Goal: Find specific page/section: Find specific page/section

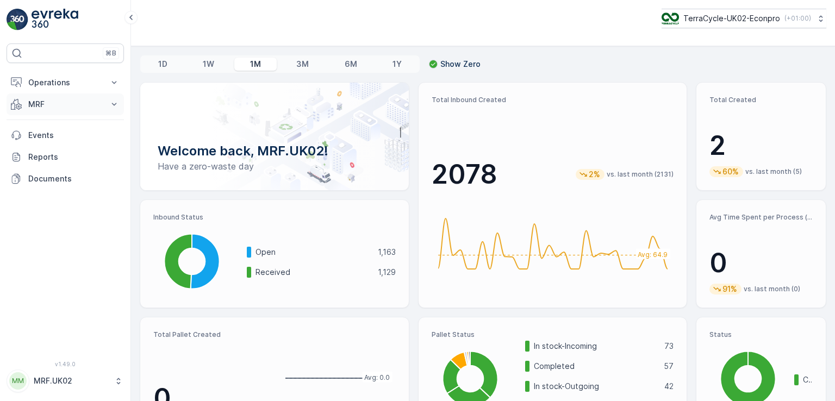
click at [58, 105] on p "MRF" at bounding box center [65, 104] width 74 height 11
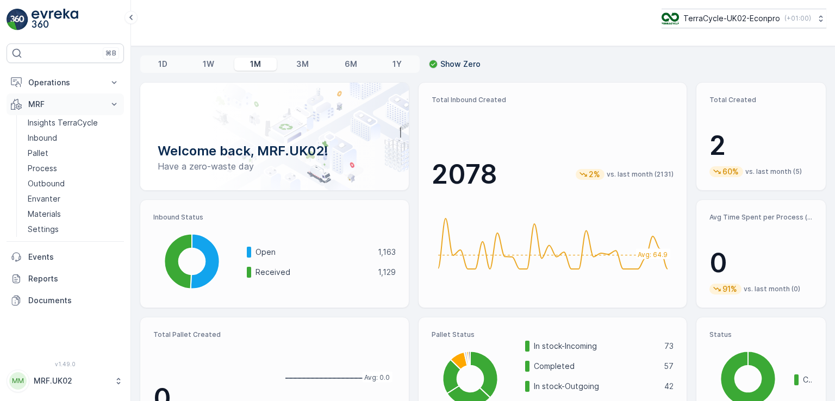
click at [58, 105] on p "MRF" at bounding box center [65, 104] width 74 height 11
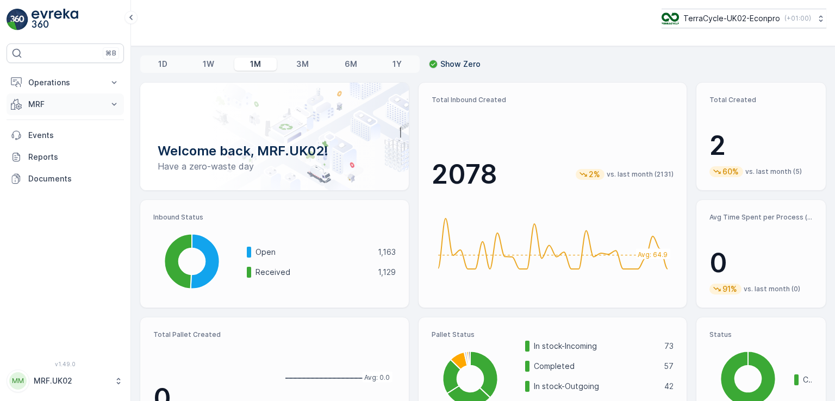
click at [58, 96] on button "MRF" at bounding box center [65, 105] width 117 height 22
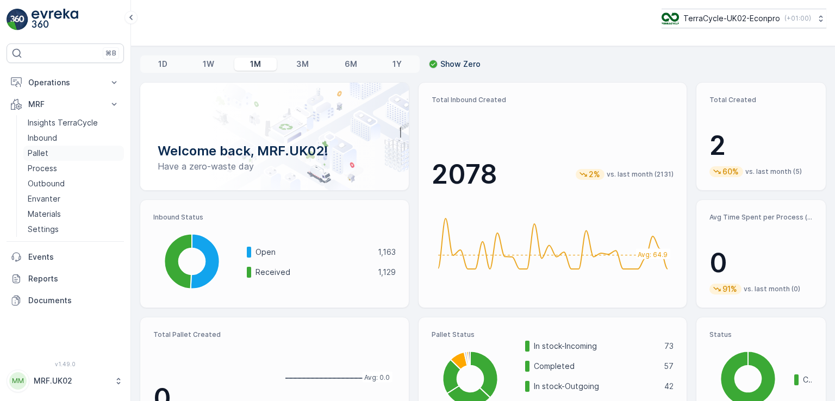
click at [55, 151] on link "Pallet" at bounding box center [73, 153] width 101 height 15
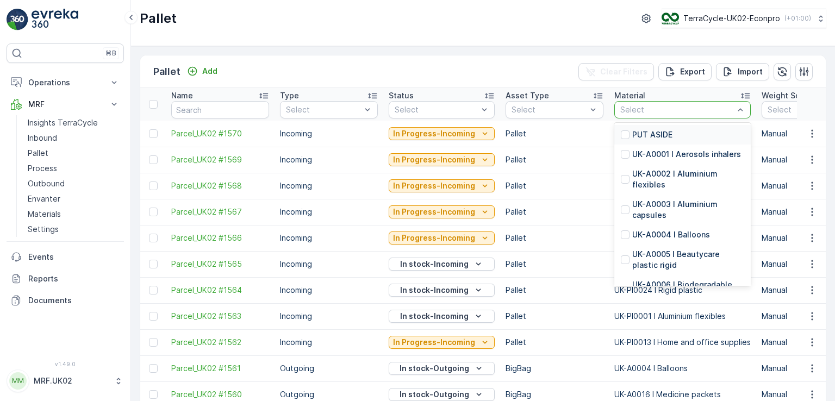
click at [635, 113] on div at bounding box center [677, 109] width 116 height 9
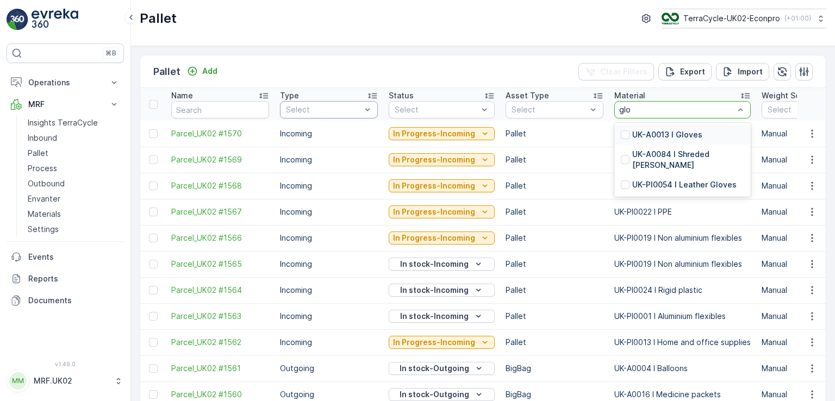
type input "glo"
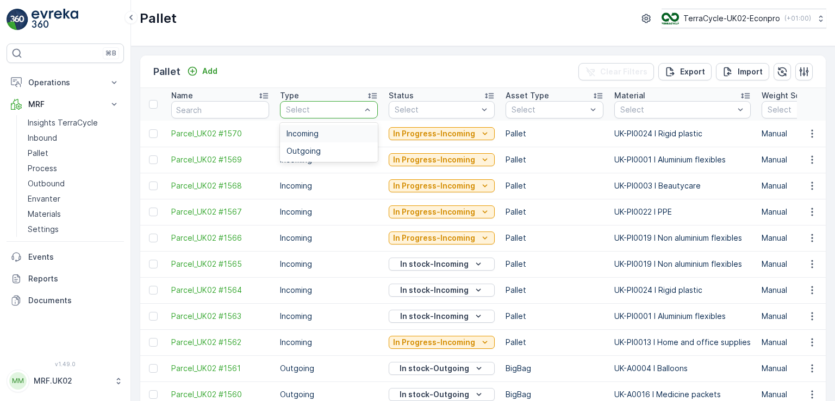
click at [348, 111] on div at bounding box center [323, 109] width 77 height 9
click at [337, 131] on div "Incoming" at bounding box center [329, 133] width 85 height 9
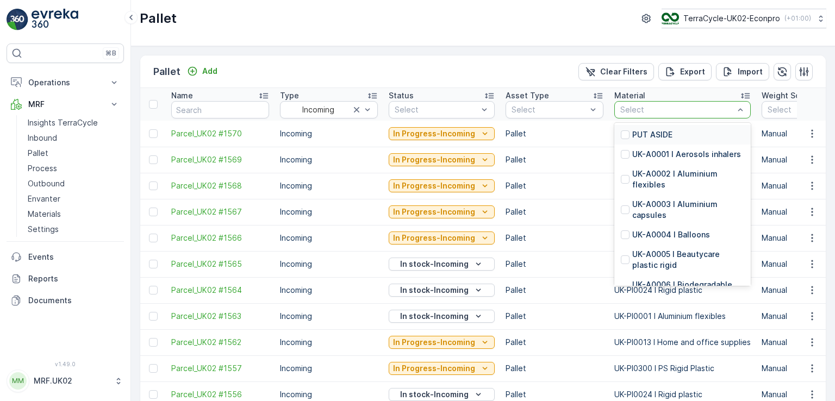
click at [635, 109] on div at bounding box center [677, 109] width 116 height 9
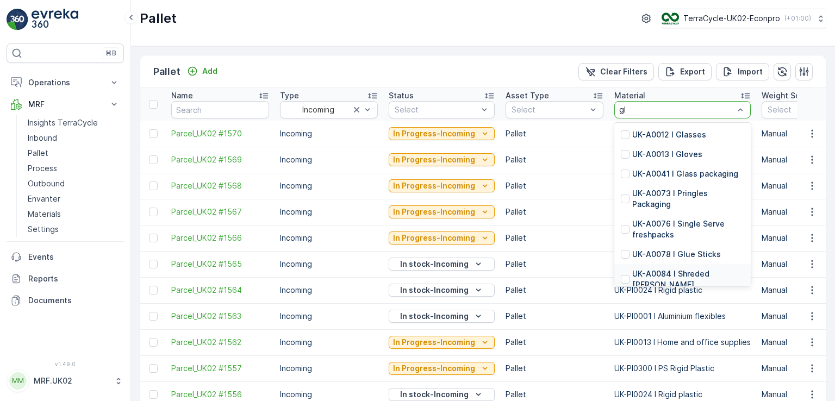
type input "g"
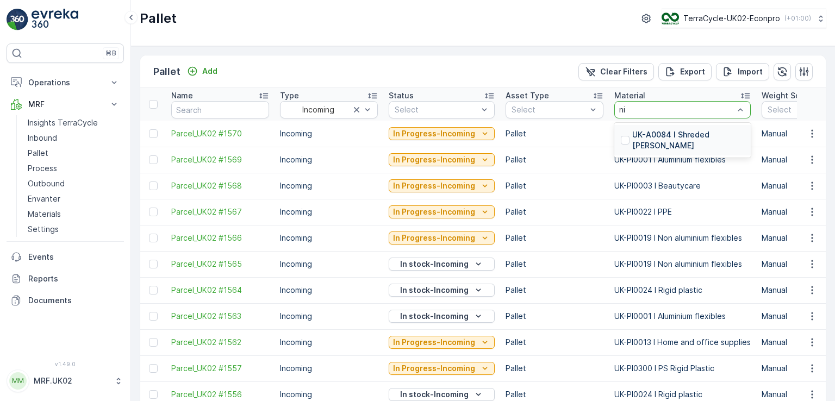
type input "n"
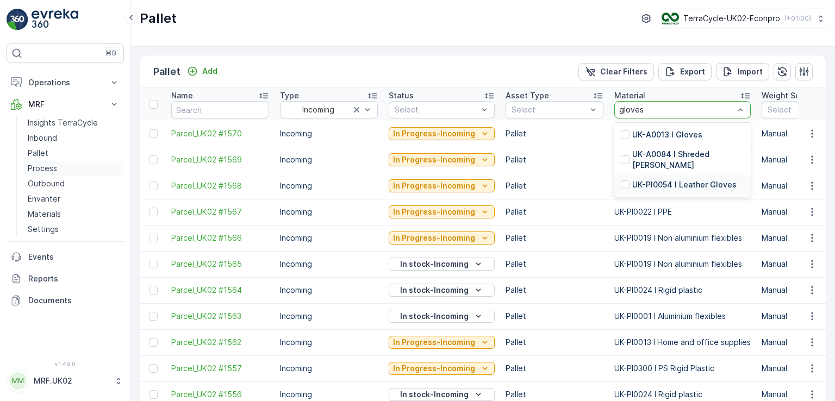
type input "gloves"
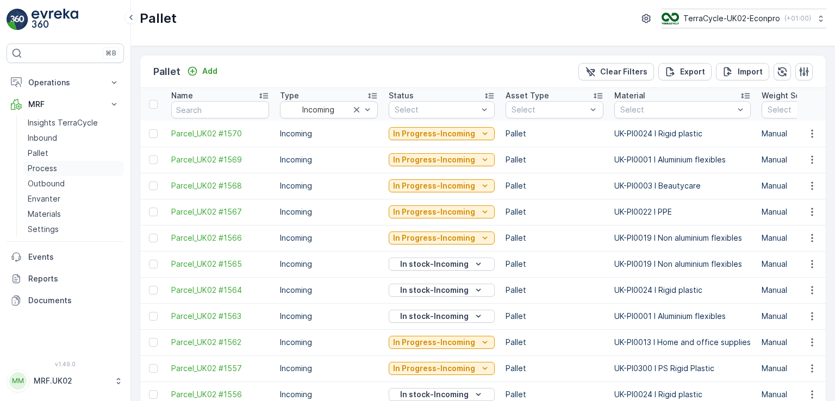
click at [49, 167] on p "Process" at bounding box center [42, 168] width 29 height 11
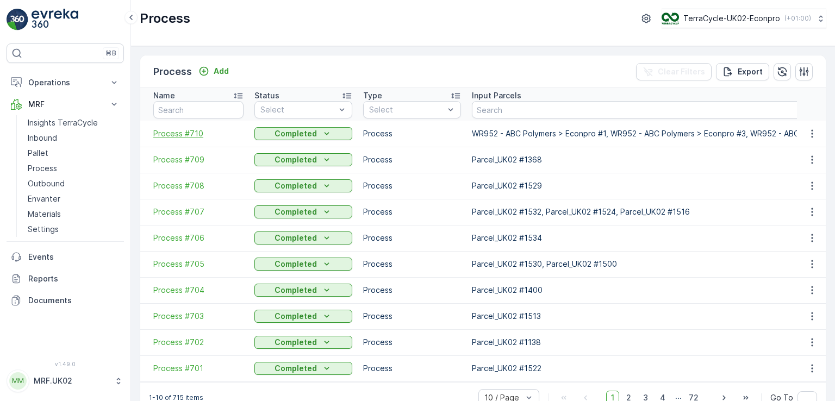
click at [190, 131] on span "Process #710" at bounding box center [198, 133] width 90 height 11
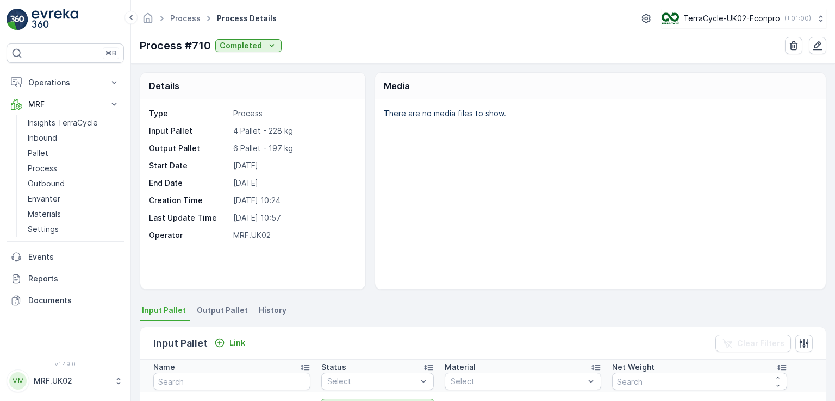
click at [716, 246] on div "There are no media files to show." at bounding box center [600, 195] width 451 height 190
click at [49, 153] on link "Pallet" at bounding box center [73, 153] width 101 height 15
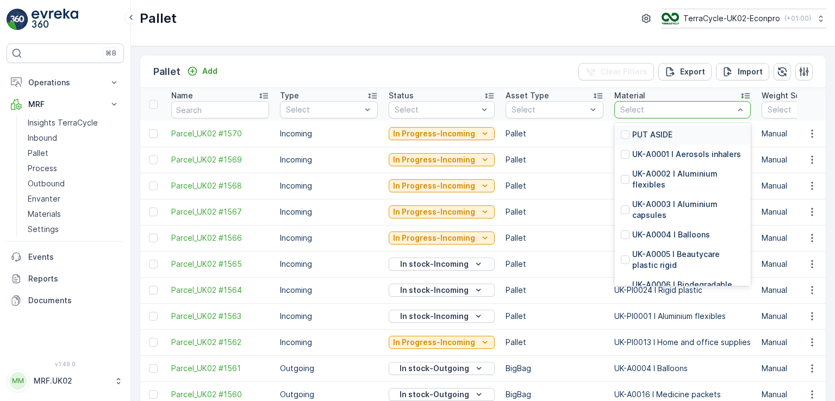
click at [637, 107] on div at bounding box center [677, 109] width 116 height 9
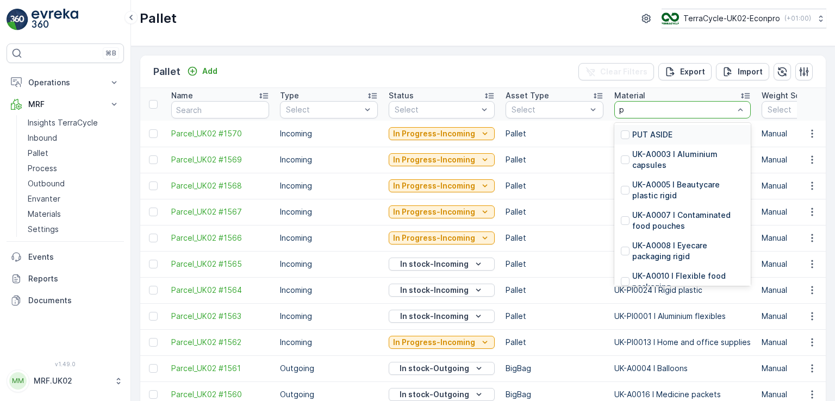
type input "ps"
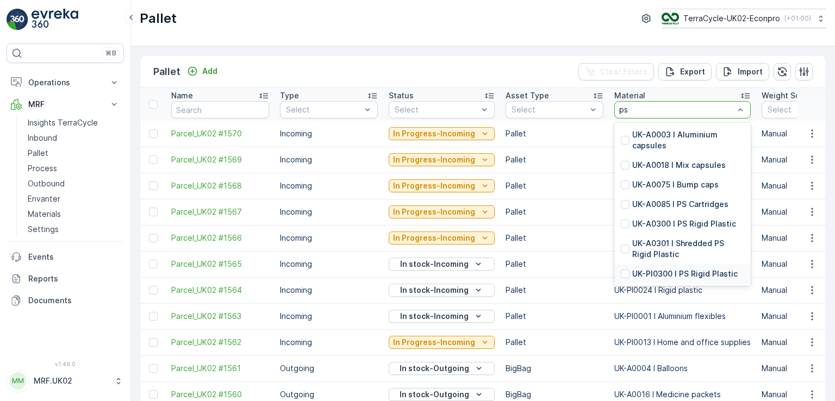
click at [668, 271] on p "UK-PI0300 I PS Rigid Plastic" at bounding box center [684, 274] width 105 height 11
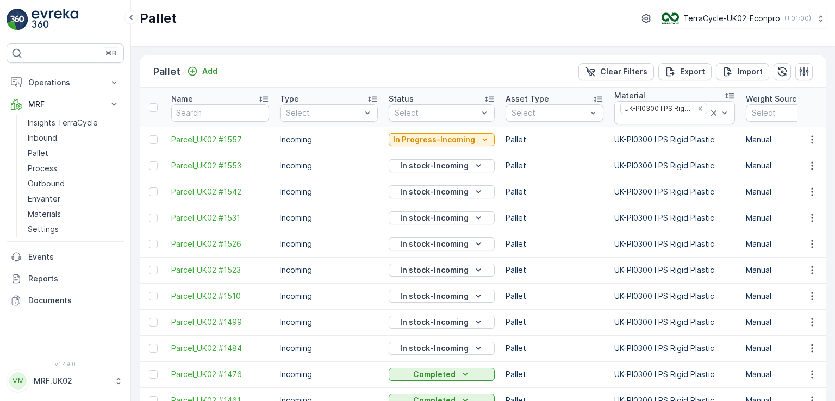
click at [509, 64] on div "Pallet Add Clear Filters Export Import" at bounding box center [483, 71] width 686 height 33
click at [196, 135] on span "Parcel_UK02 #1557" at bounding box center [220, 139] width 98 height 11
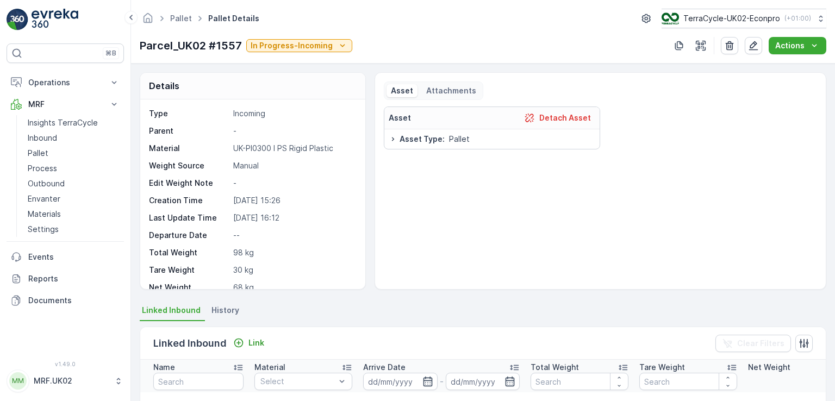
click at [694, 154] on div "Asset Detach Asset Asset Type : Pallet" at bounding box center [600, 194] width 433 height 174
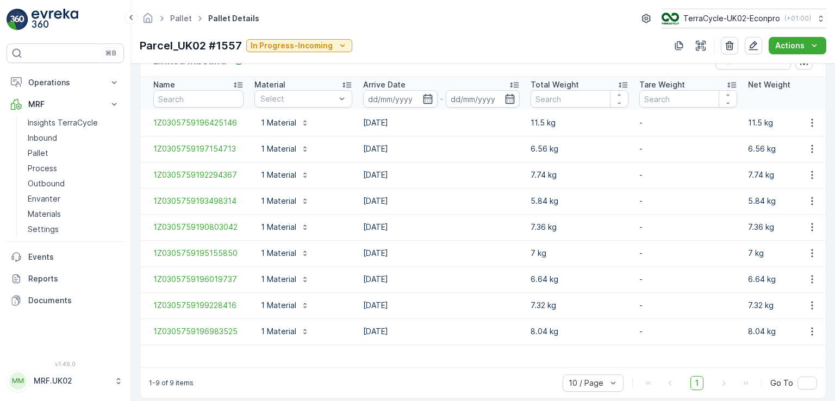
scroll to position [299, 0]
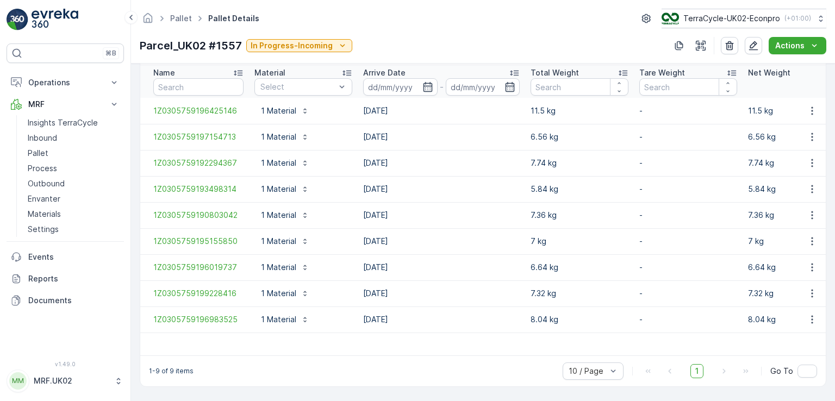
drag, startPoint x: 459, startPoint y: 355, endPoint x: 494, endPoint y: 372, distance: 38.7
click at [494, 372] on div "1-9 of 9 items 10 / Page 1 Go To" at bounding box center [483, 371] width 686 height 31
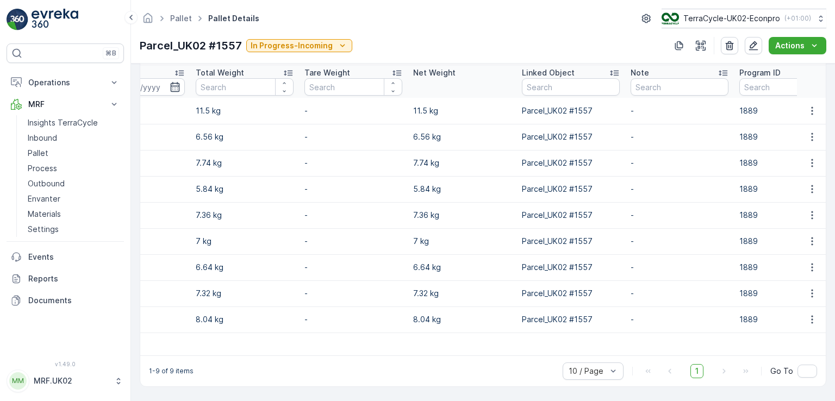
scroll to position [0, 0]
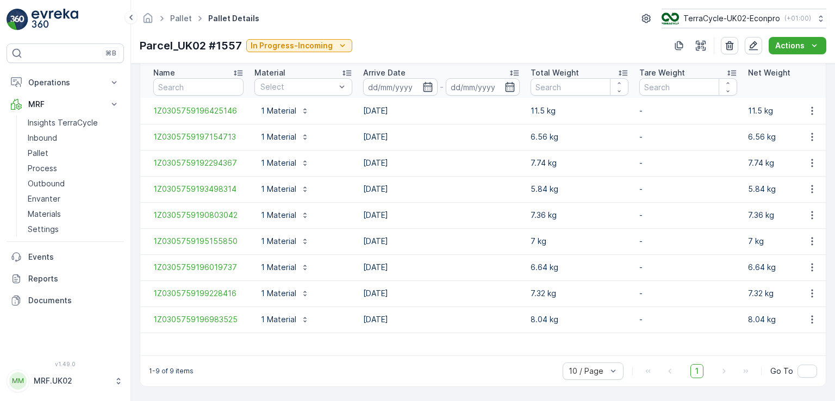
click at [623, 254] on td "6.64 kg" at bounding box center [579, 267] width 109 height 26
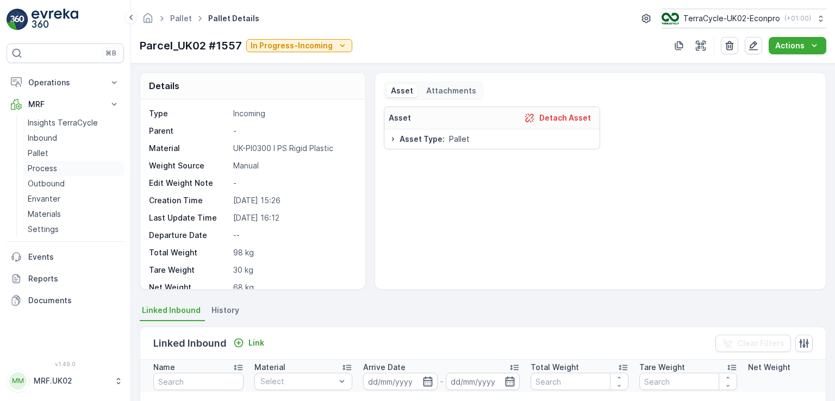
click at [52, 169] on p "Process" at bounding box center [42, 168] width 29 height 11
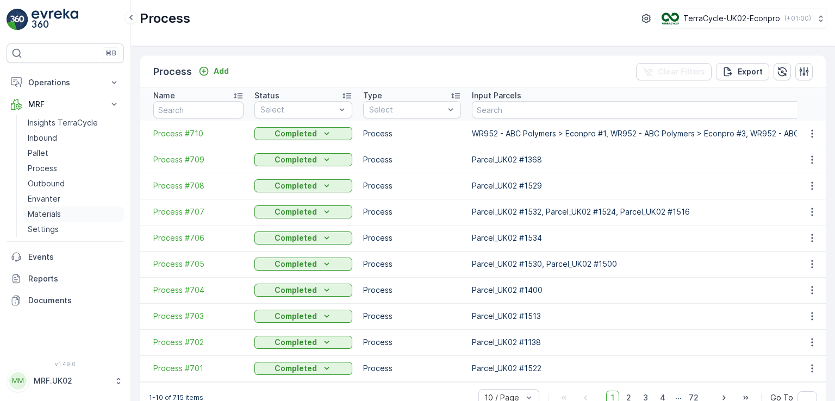
click at [53, 212] on p "Materials" at bounding box center [44, 214] width 33 height 11
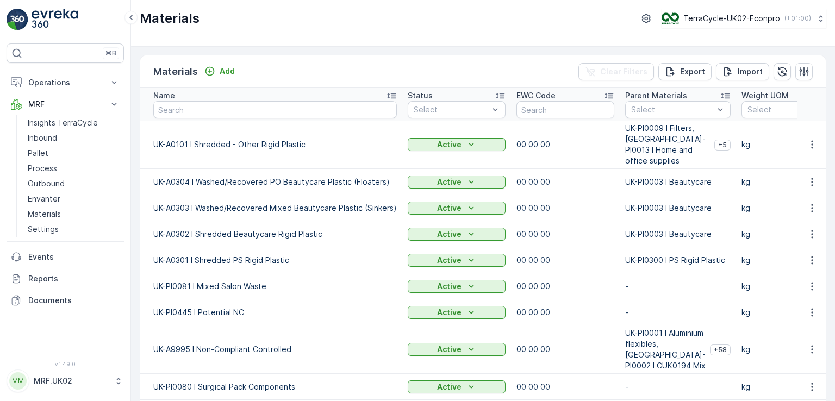
click at [576, 169] on td "00 00 00" at bounding box center [565, 182] width 109 height 26
click at [466, 255] on icon "Active" at bounding box center [471, 260] width 11 height 11
click at [811, 255] on icon "button" at bounding box center [812, 260] width 11 height 11
click at [796, 283] on span "Manage Attachments" at bounding box center [791, 280] width 78 height 11
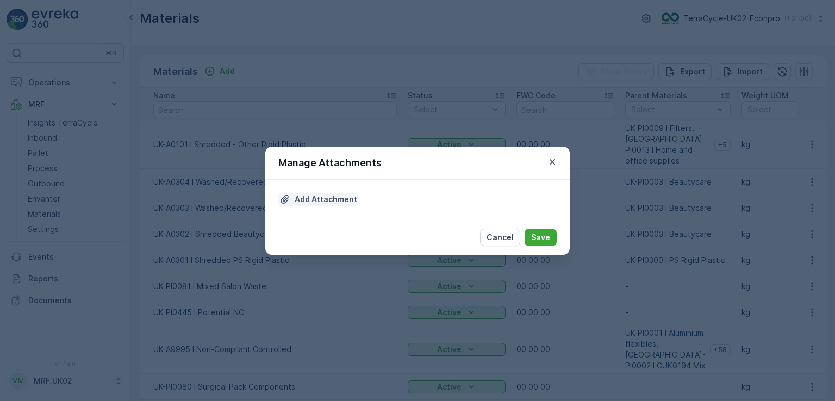
click at [319, 201] on p "Add Attachment" at bounding box center [326, 199] width 63 height 11
click at [505, 232] on p "Cancel" at bounding box center [500, 237] width 27 height 11
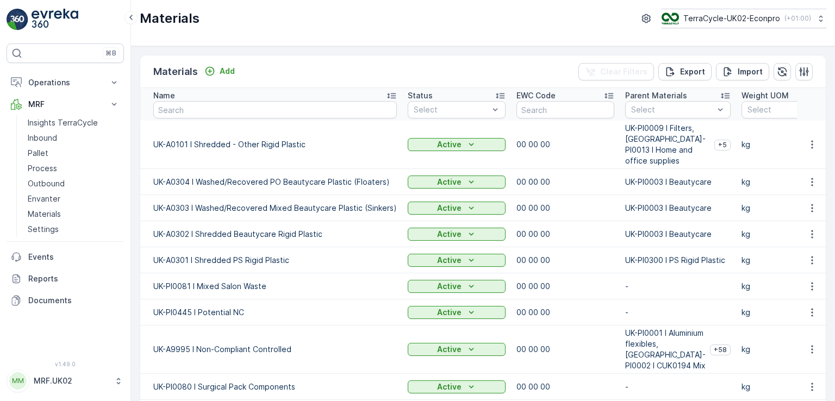
click at [362, 257] on td "UK-A0301 I Shredded PS Rigid Plastic" at bounding box center [271, 260] width 262 height 26
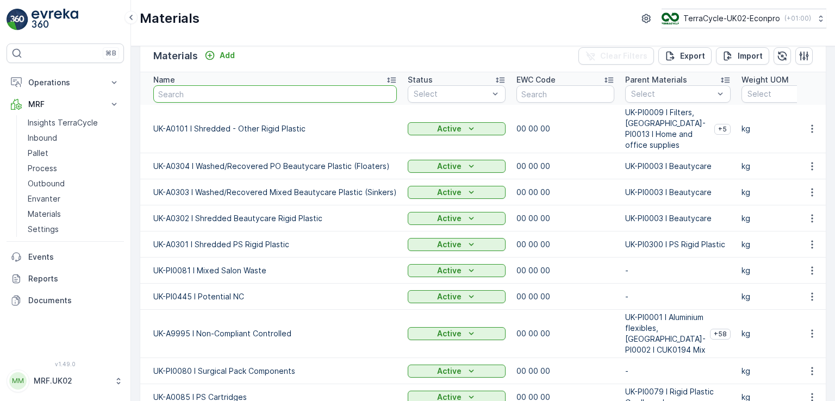
click at [279, 97] on input "text" at bounding box center [275, 93] width 244 height 17
type input "sh"
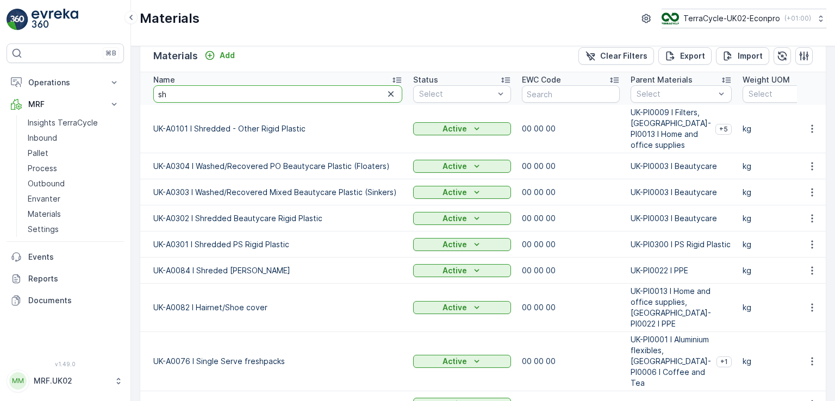
click at [256, 90] on input "sh" at bounding box center [277, 93] width 249 height 17
type input "shre"
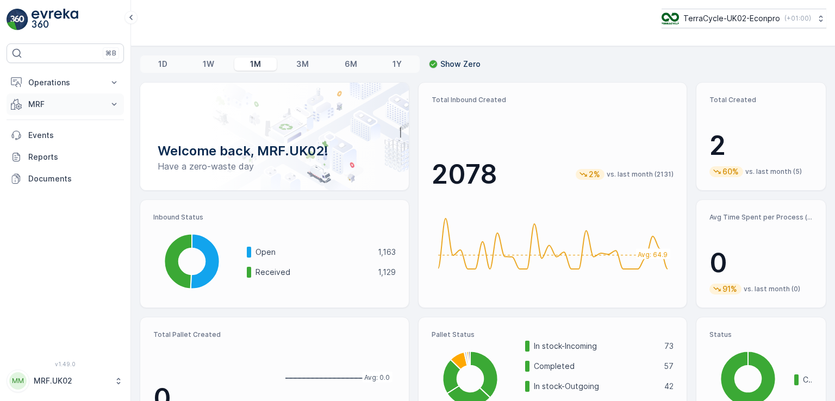
click at [76, 105] on p "MRF" at bounding box center [65, 104] width 74 height 11
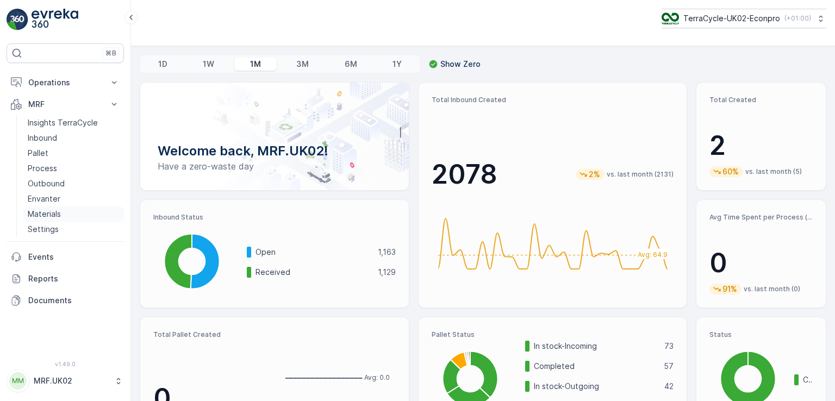
click at [60, 213] on p "Materials" at bounding box center [44, 214] width 33 height 11
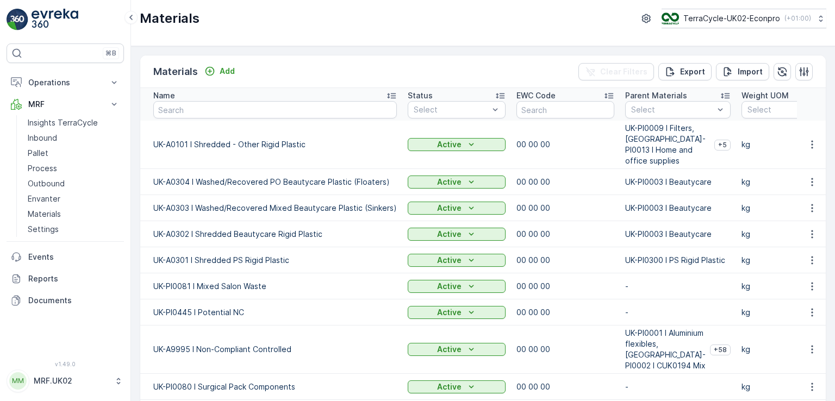
click at [259, 229] on td "UK-A0302 I Shredded Beautycare Rigid Plastic" at bounding box center [271, 234] width 262 height 26
